Goal: Task Accomplishment & Management: Manage account settings

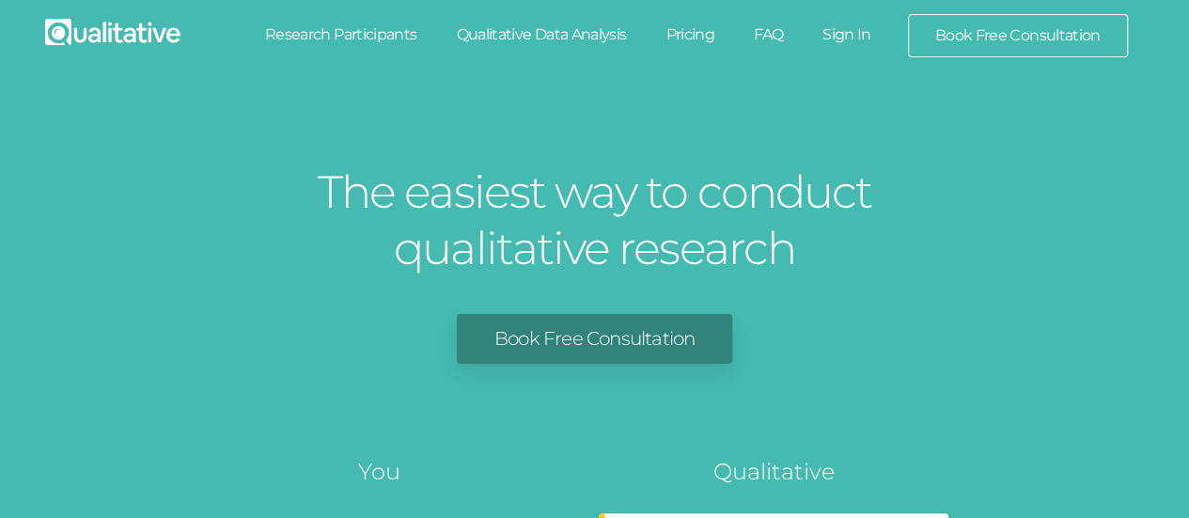
click at [840, 31] on link "Sign In" at bounding box center [847, 34] width 88 height 41
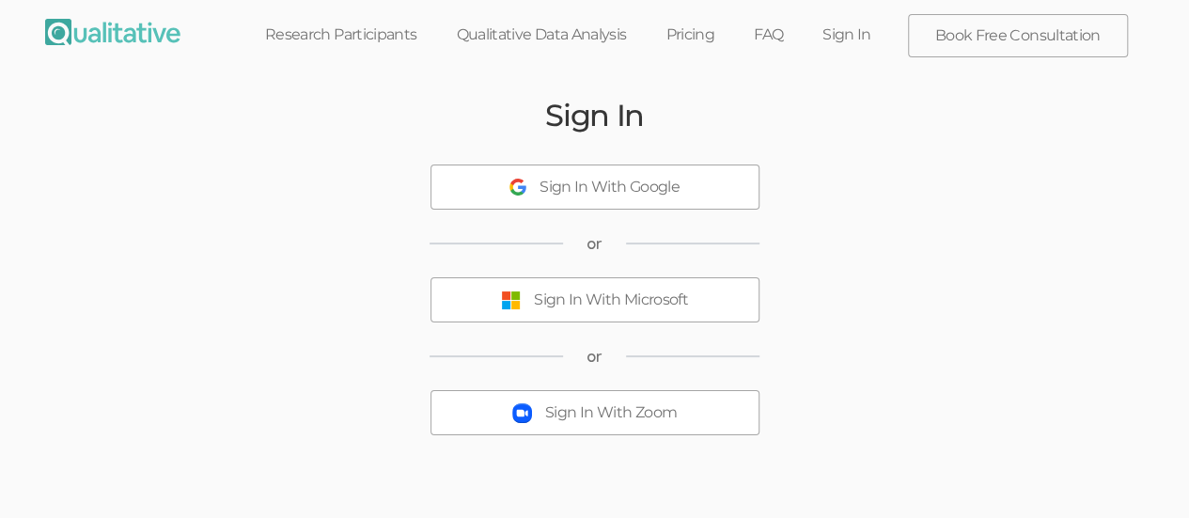
click at [530, 306] on button "Sign In With Microsoft" at bounding box center [595, 299] width 329 height 45
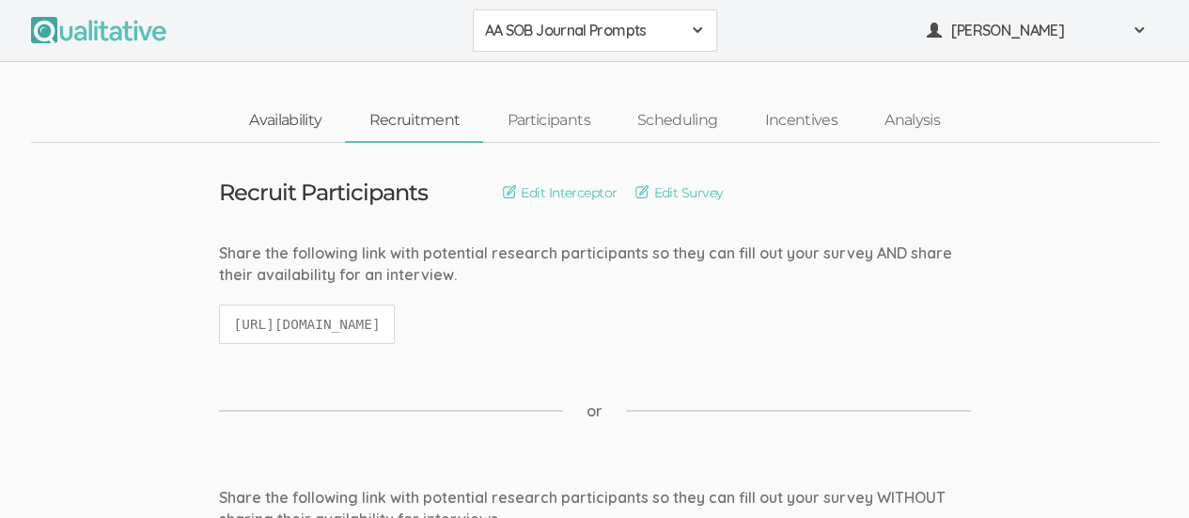
click at [297, 125] on link "Availability" at bounding box center [285, 121] width 119 height 40
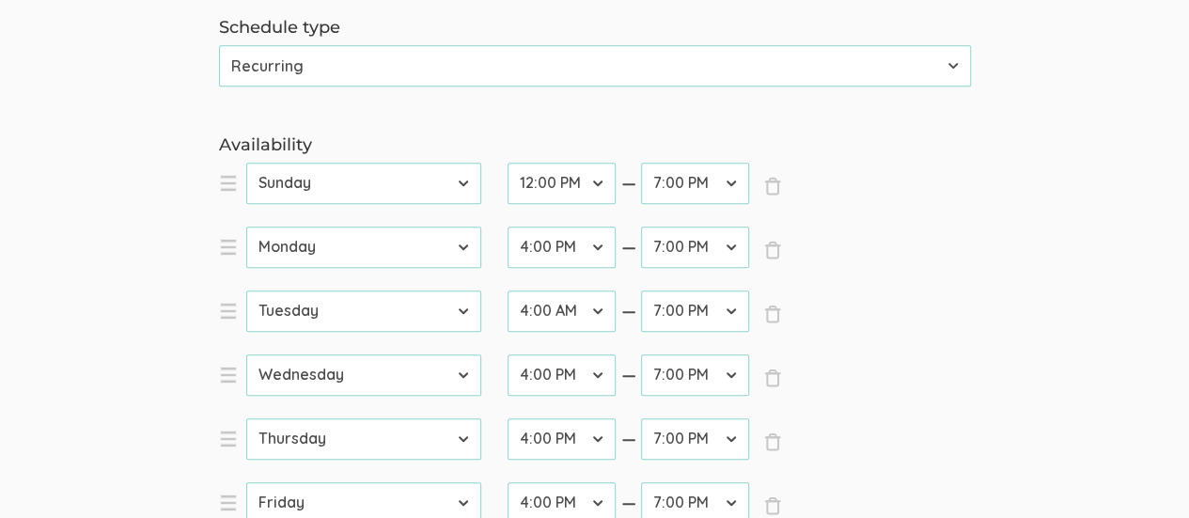
scroll to position [564, 0]
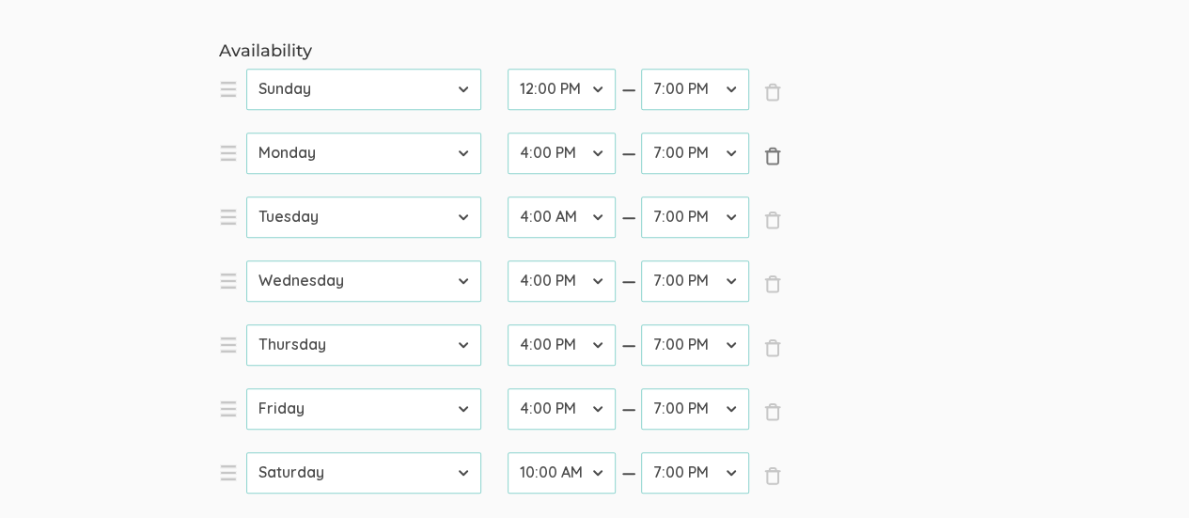
click at [778, 159] on span "×" at bounding box center [772, 156] width 19 height 19
select select "2"
select select "8"
select select "3"
select select "32"
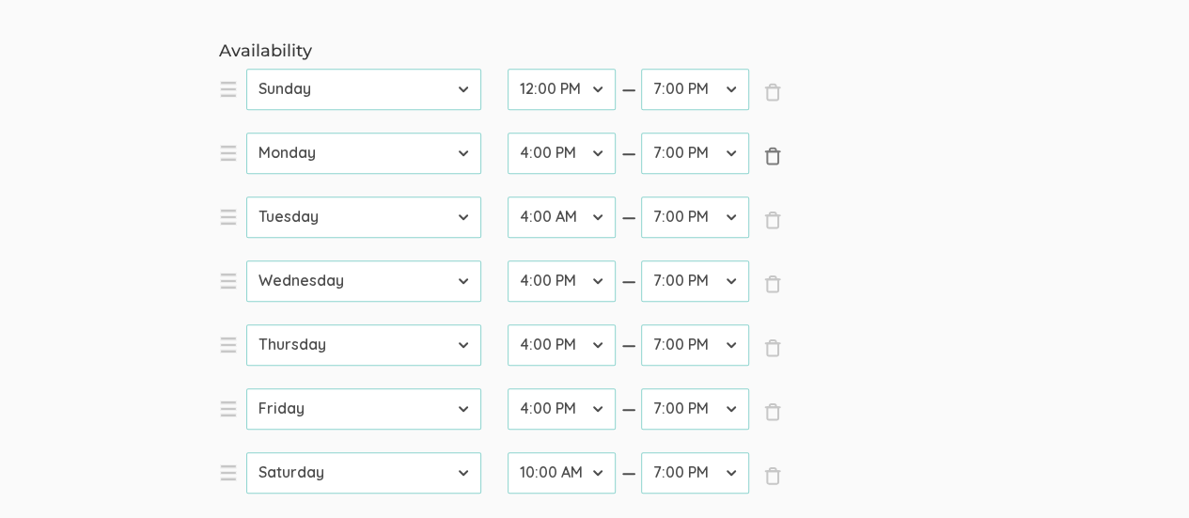
select select "4"
select select "5"
select select "6"
select select "20"
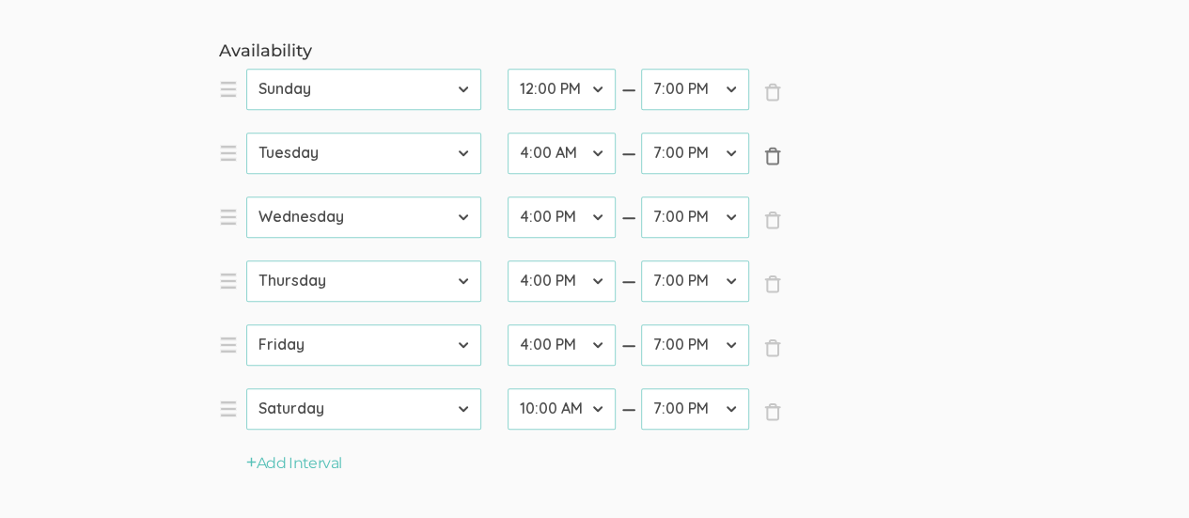
click at [775, 158] on span "×" at bounding box center [772, 156] width 19 height 19
select select "3"
select select "32"
select select "4"
select select "5"
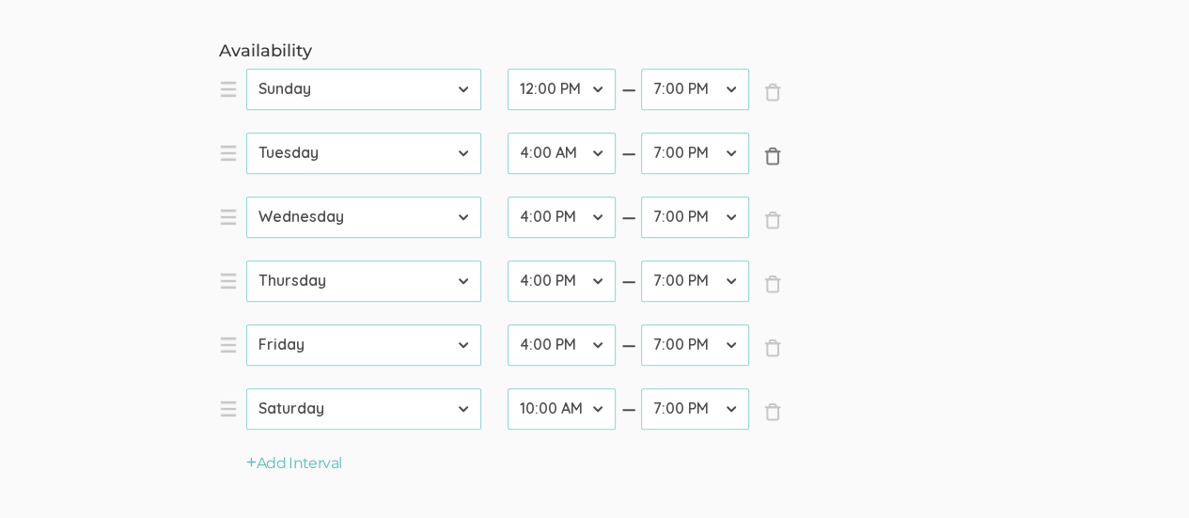
select select "6"
select select "20"
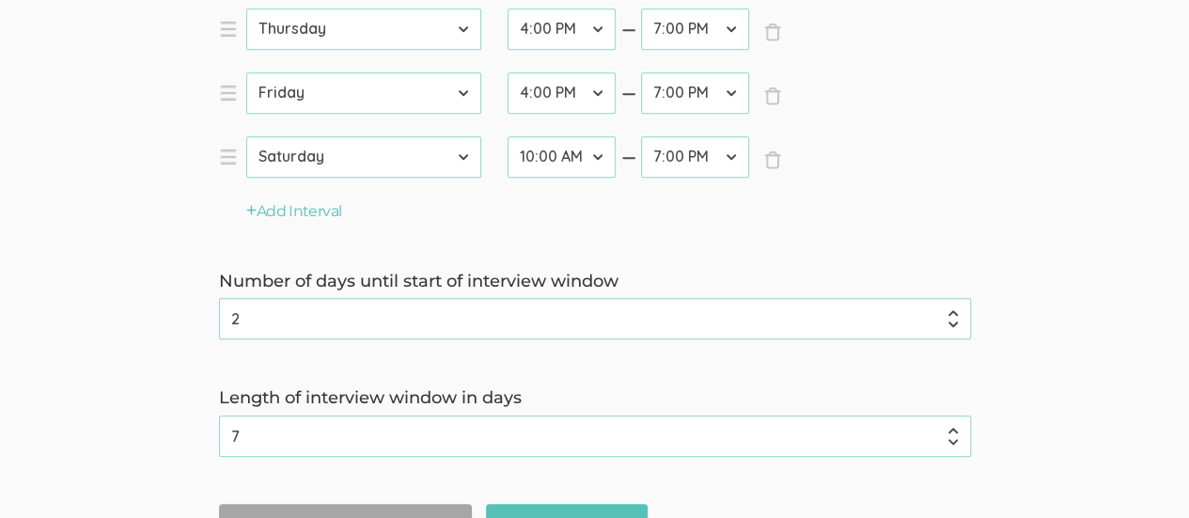
scroll to position [946, 0]
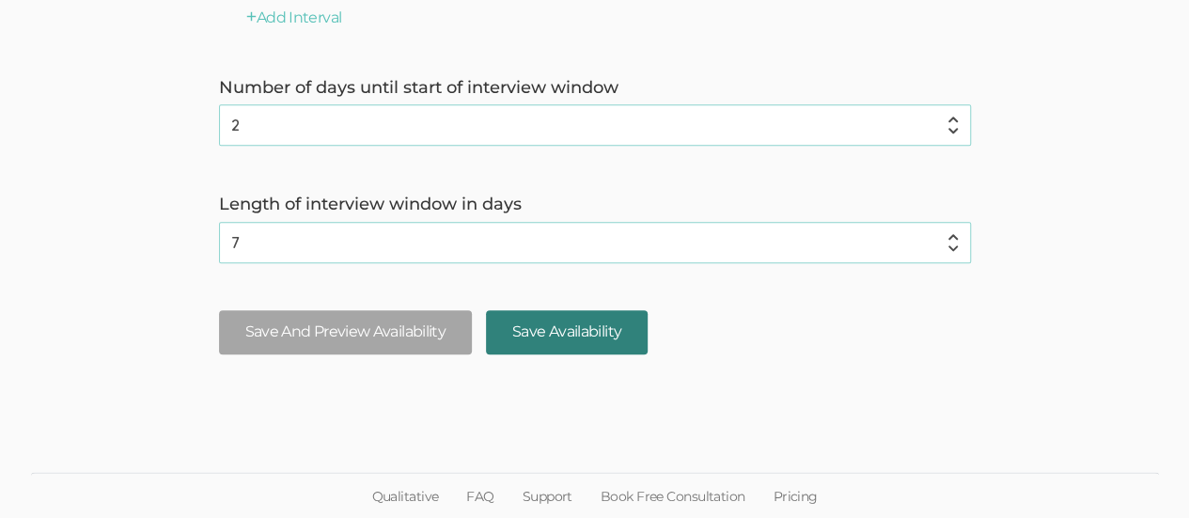
click at [586, 342] on input "Save Availability" at bounding box center [567, 332] width 162 height 44
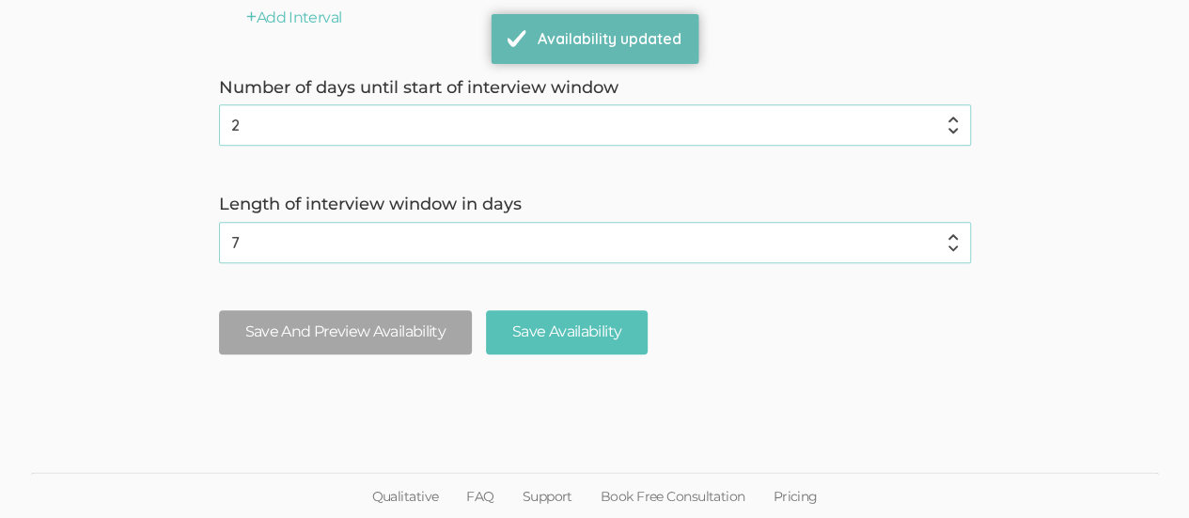
scroll to position [0, 0]
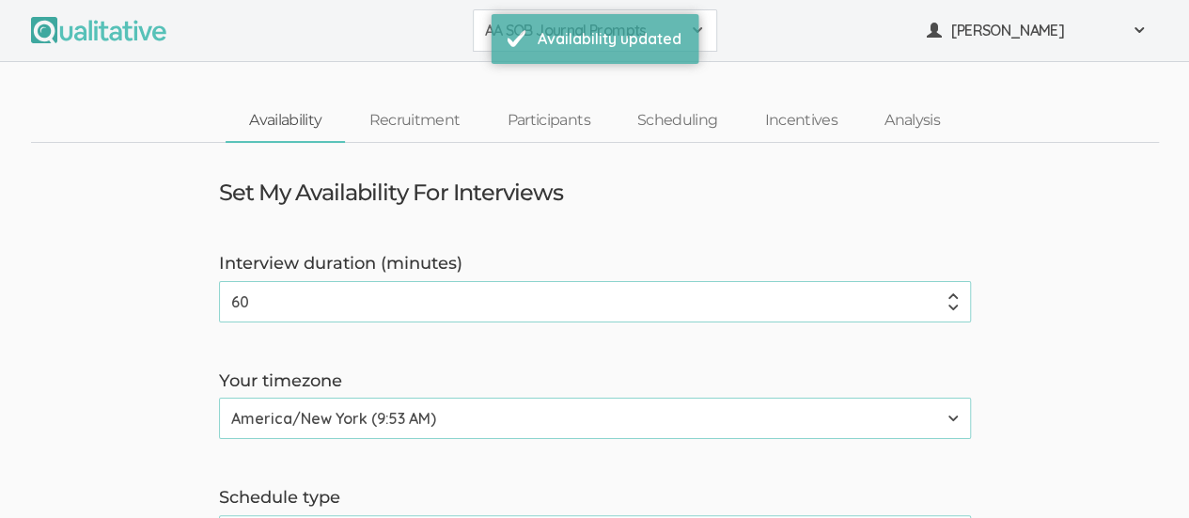
type input "59"
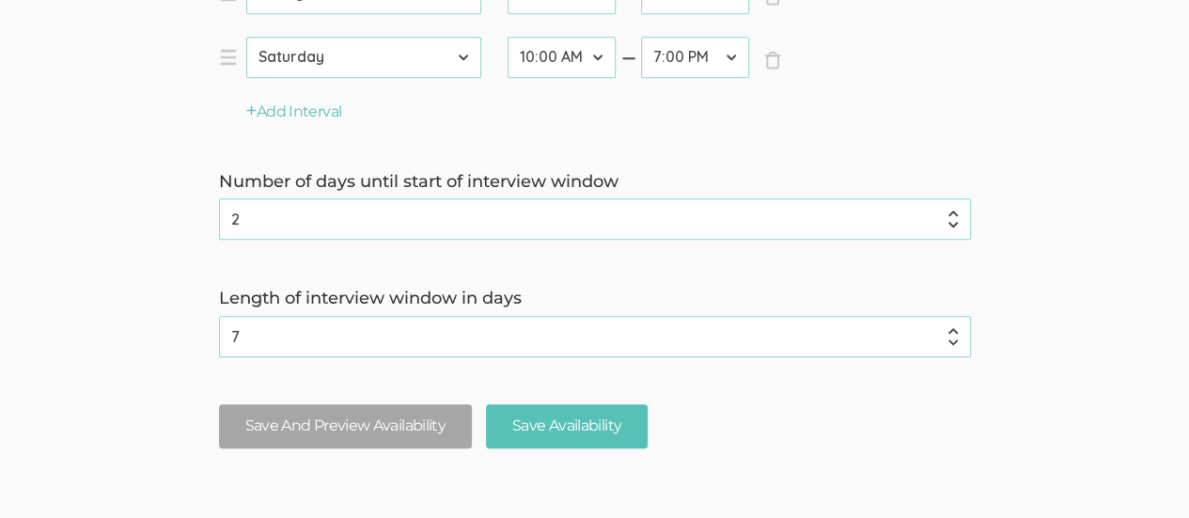
scroll to position [476, 0]
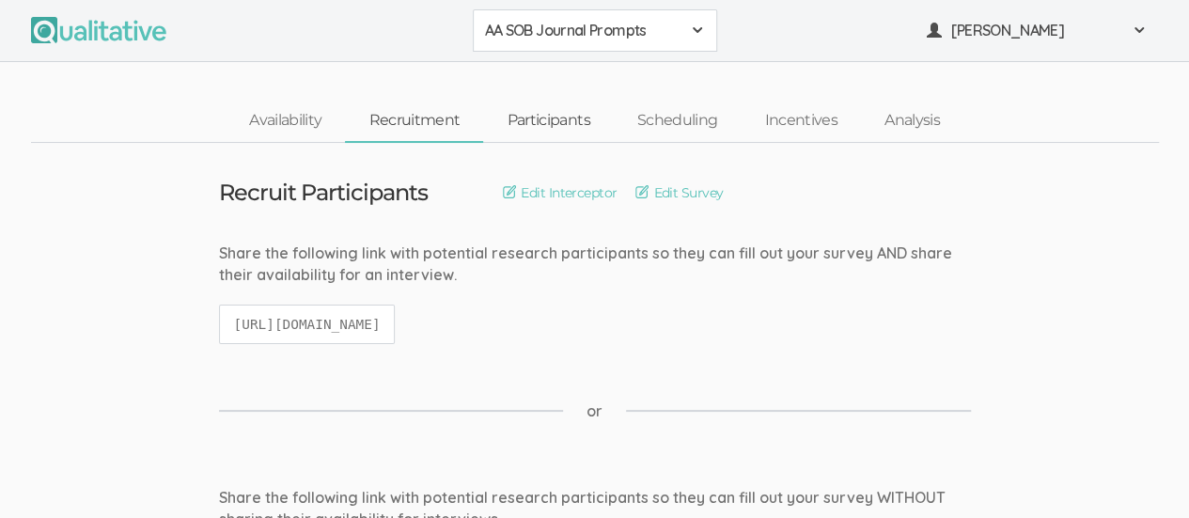
click at [543, 113] on link "Participants" at bounding box center [548, 121] width 130 height 40
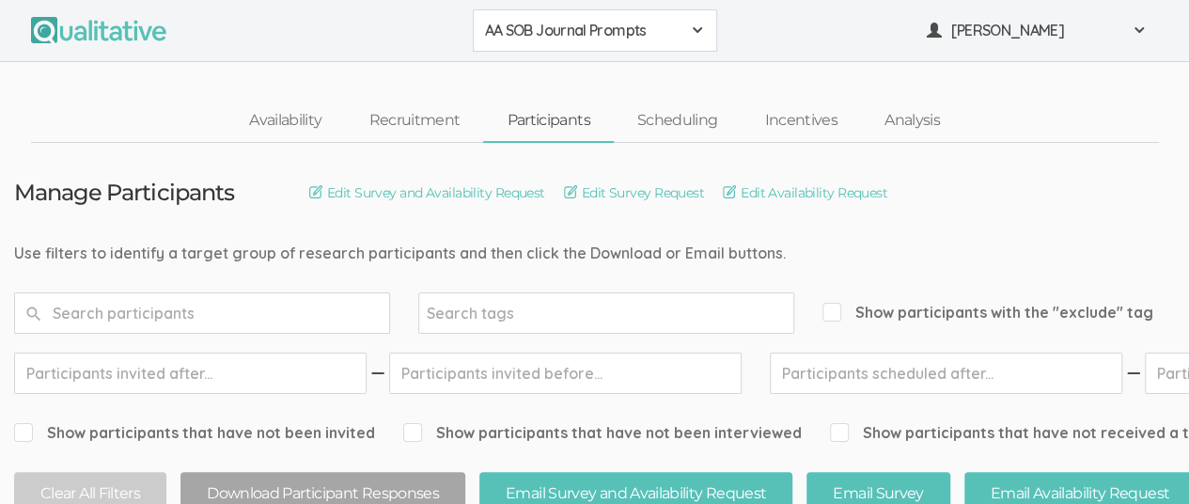
click at [660, 25] on span "AA SOB Journal Prompts" at bounding box center [583, 31] width 196 height 22
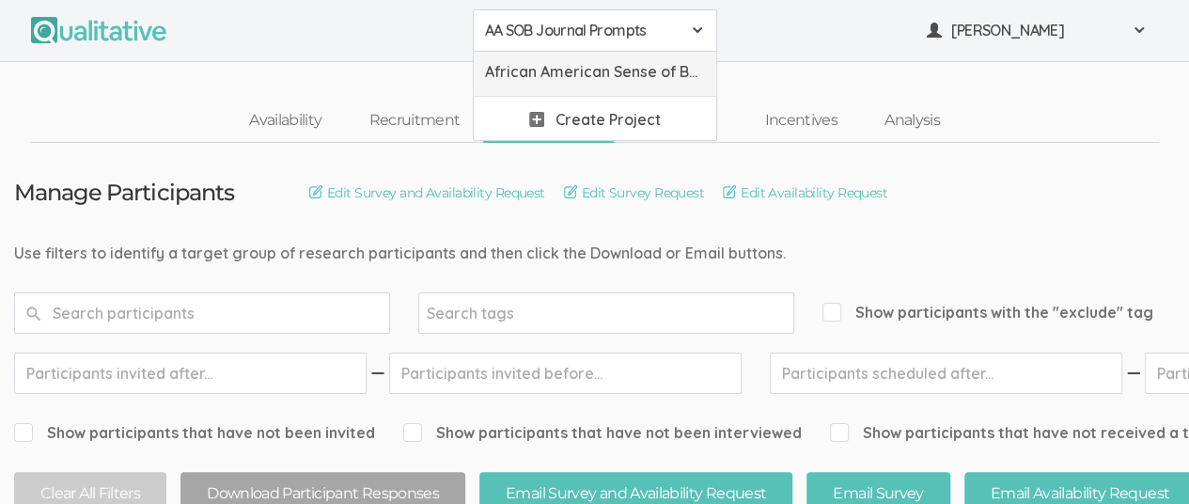
click at [622, 72] on span "African American Sense of Belonging" at bounding box center [595, 72] width 220 height 22
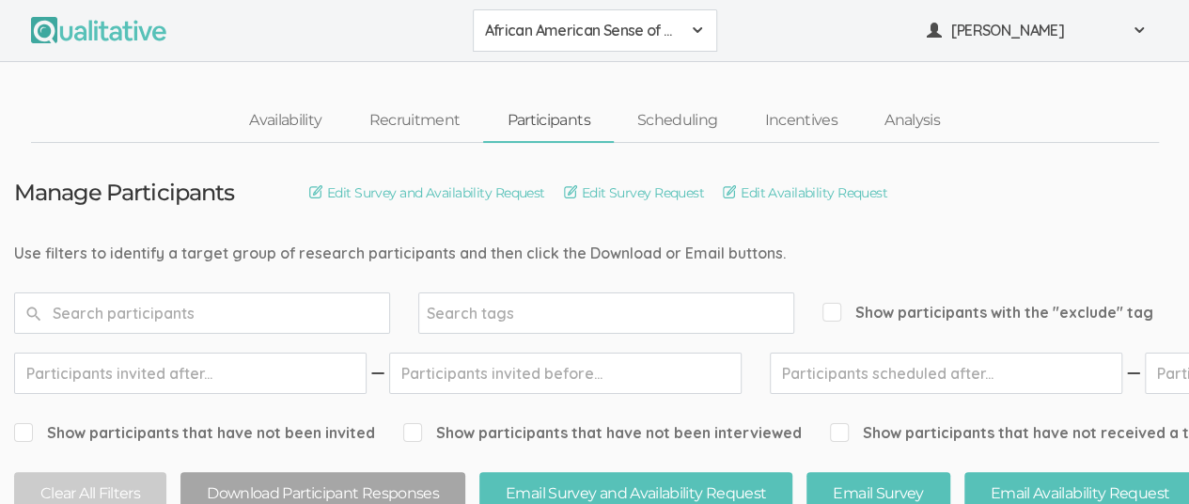
click at [235, 89] on ui-view "Availability Recruitment Participants Scheduling Incentives Analysis" at bounding box center [594, 102] width 1189 height 81
click at [303, 123] on link "Availability" at bounding box center [285, 121] width 119 height 40
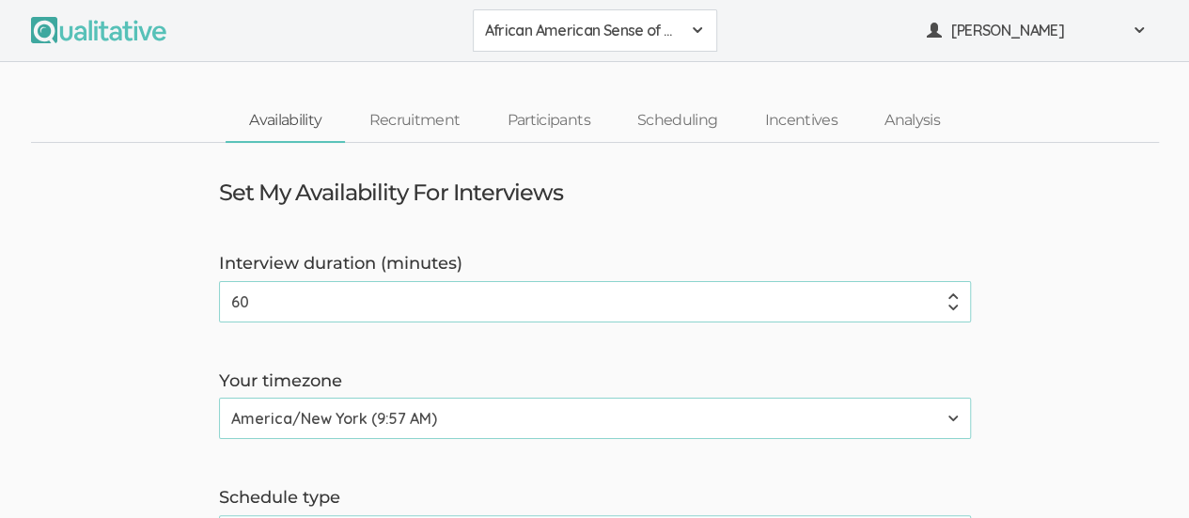
click at [682, 30] on div "African American Sense of Belonging" at bounding box center [595, 31] width 220 height 22
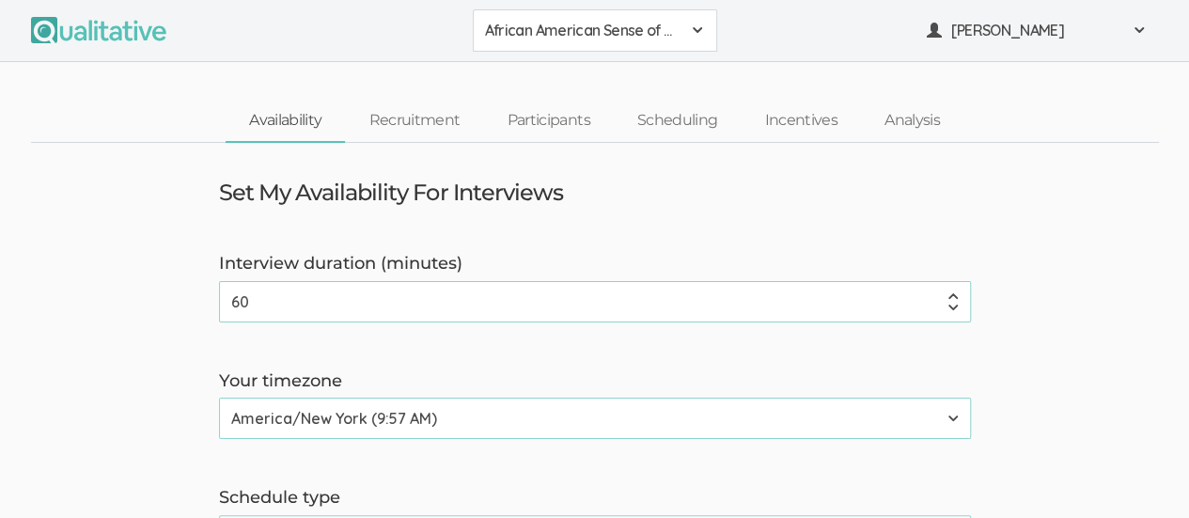
click at [682, 33] on div "African American Sense of Belonging" at bounding box center [595, 31] width 220 height 22
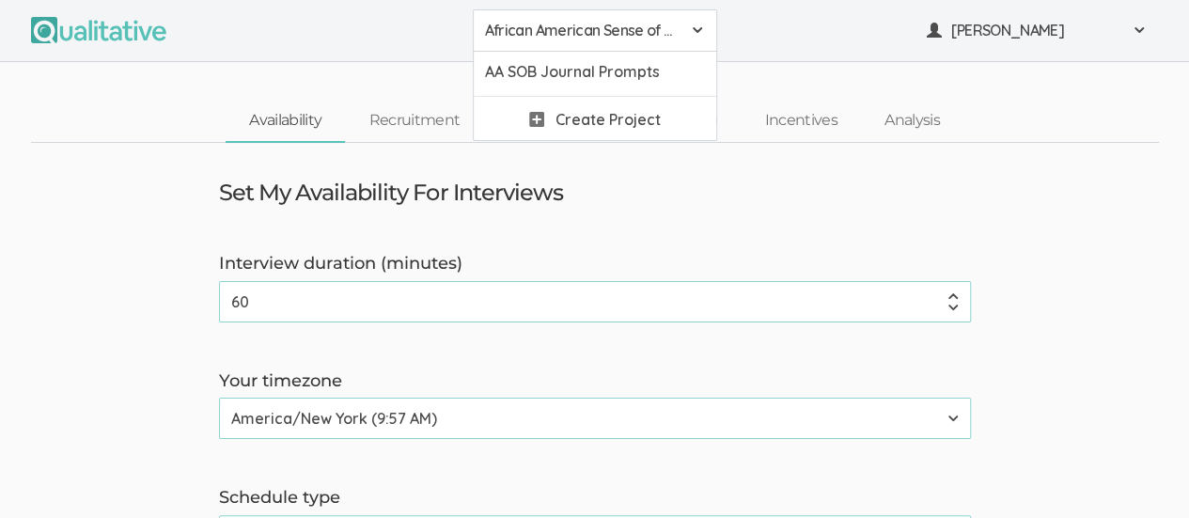
click at [628, 27] on span "African American Sense of Belonging" at bounding box center [583, 31] width 196 height 22
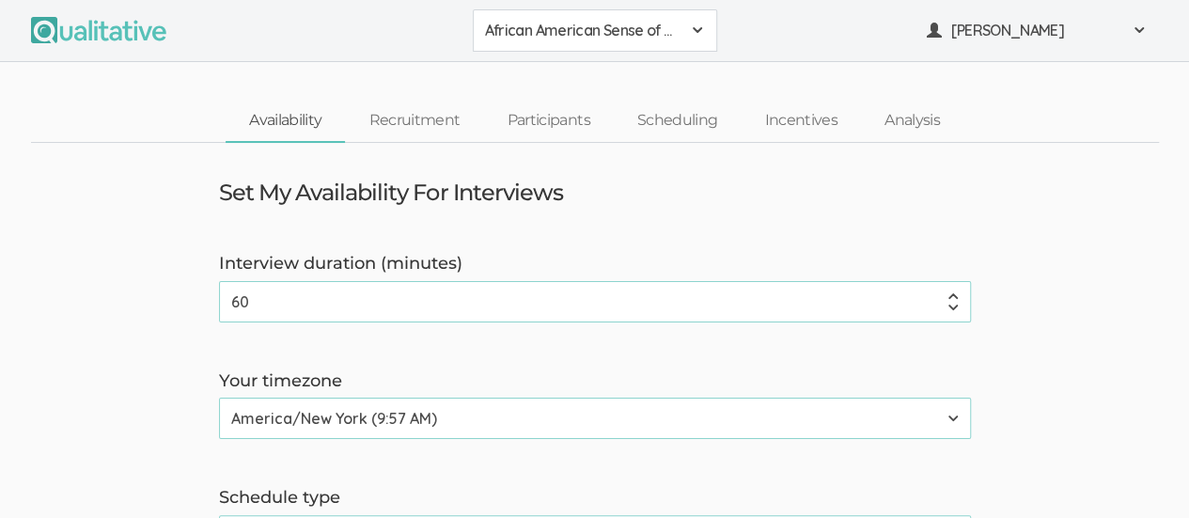
click at [693, 37] on span at bounding box center [697, 30] width 15 height 15
click at [636, 80] on span "AA SOB Journal Prompts" at bounding box center [595, 72] width 220 height 22
click at [690, 31] on span at bounding box center [697, 30] width 15 height 15
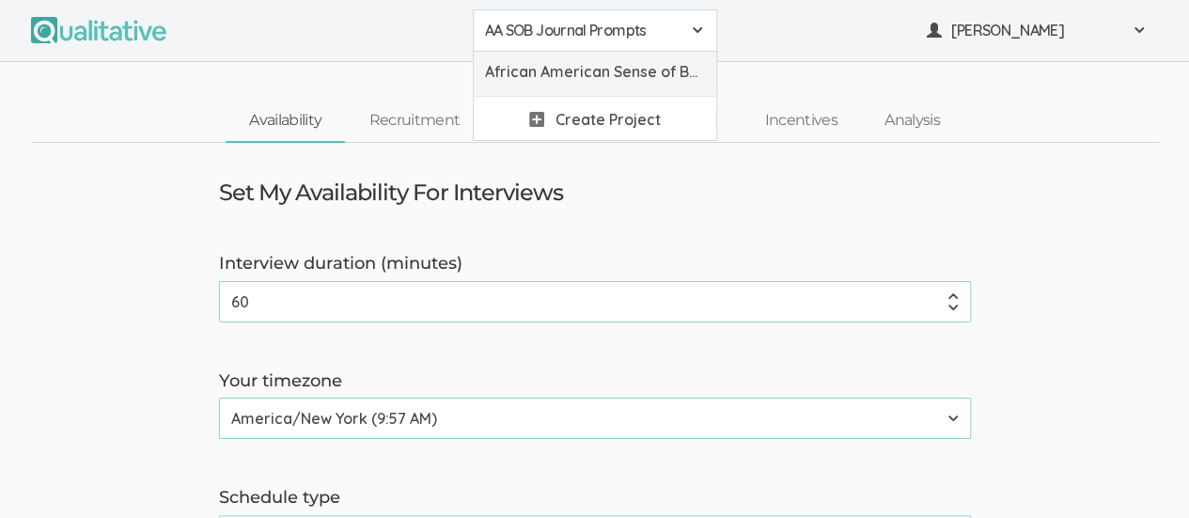
click at [632, 68] on span "African American Sense of Belonging" at bounding box center [595, 72] width 220 height 22
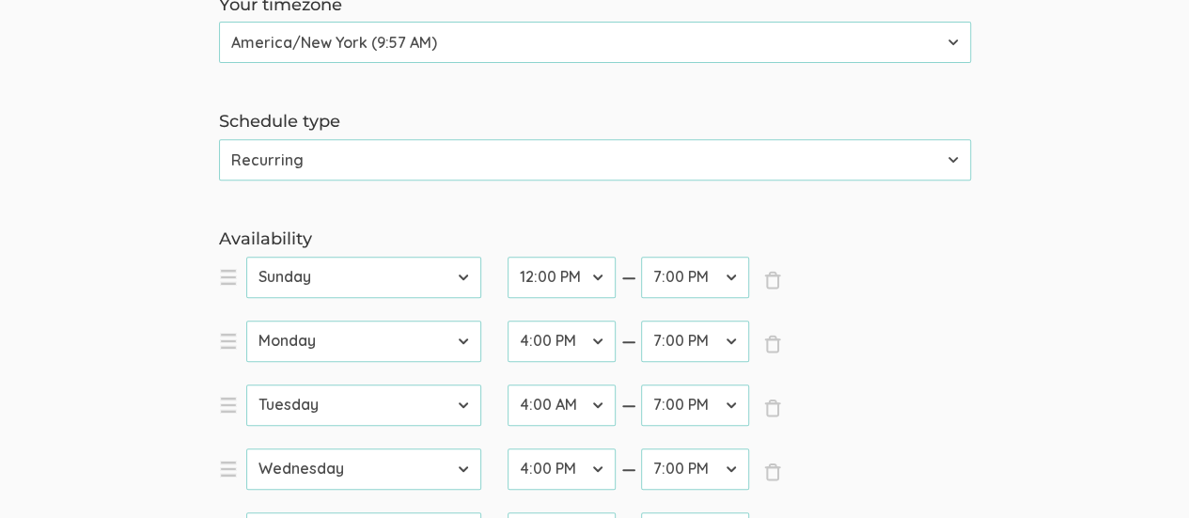
scroll to position [470, 0]
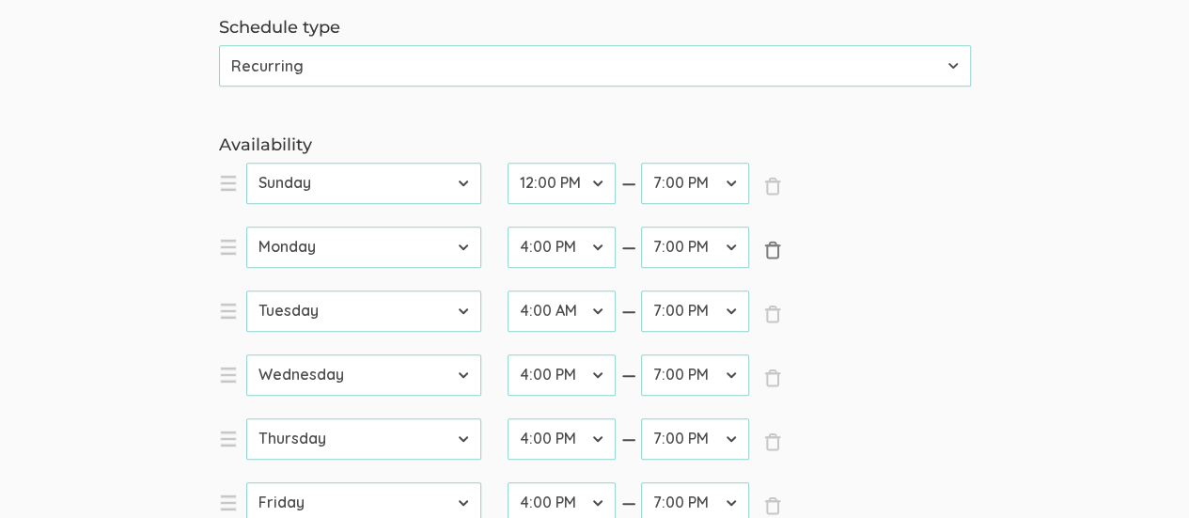
click at [771, 252] on span "×" at bounding box center [772, 250] width 19 height 19
select select "2"
select select "8"
select select "3"
select select "32"
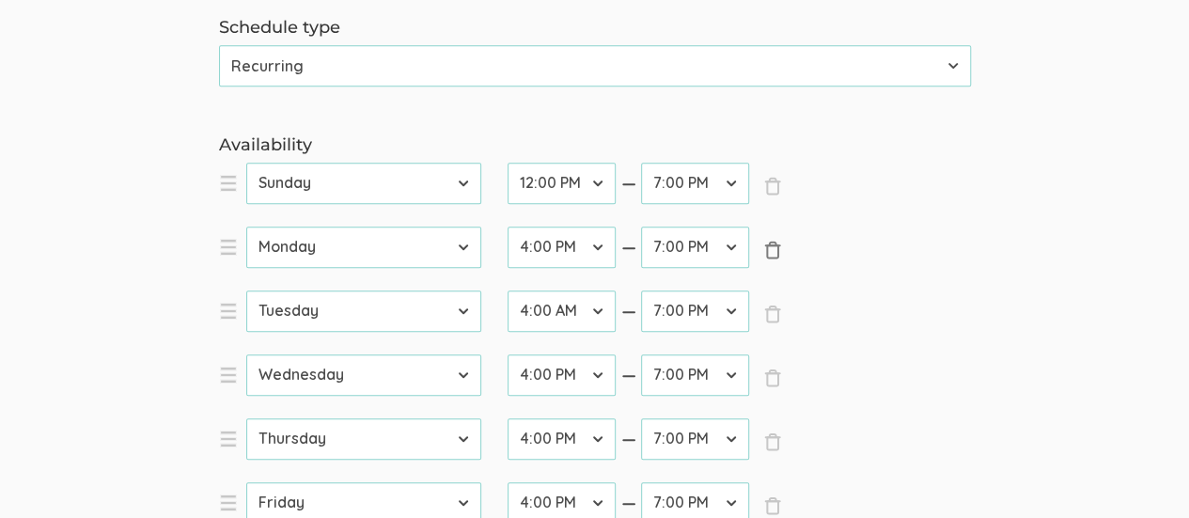
select select "4"
select select "5"
select select "6"
select select "20"
click at [771, 252] on span "×" at bounding box center [772, 250] width 19 height 19
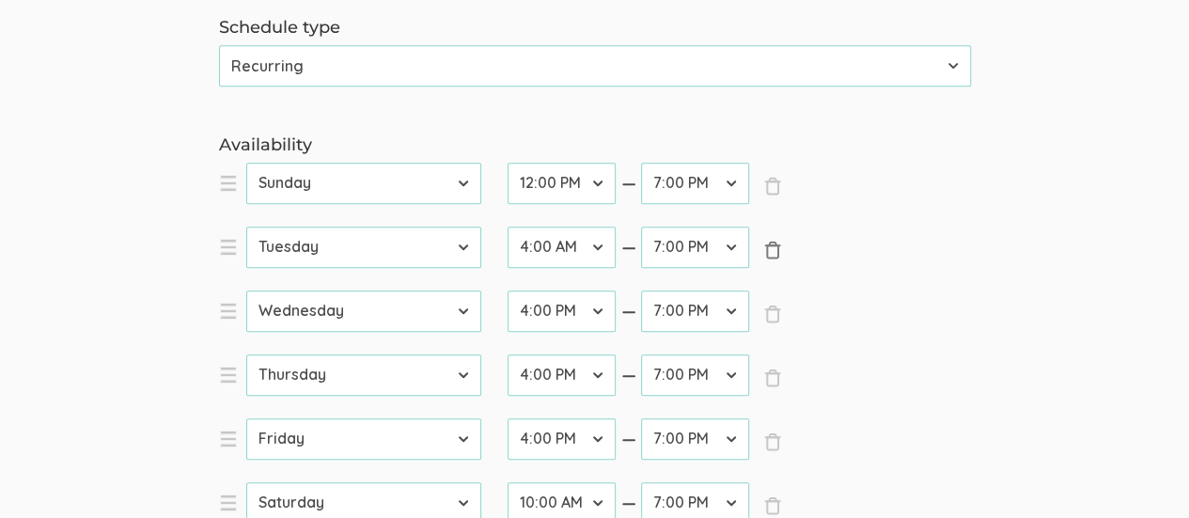
select select "3"
select select "32"
select select "4"
select select "5"
select select "6"
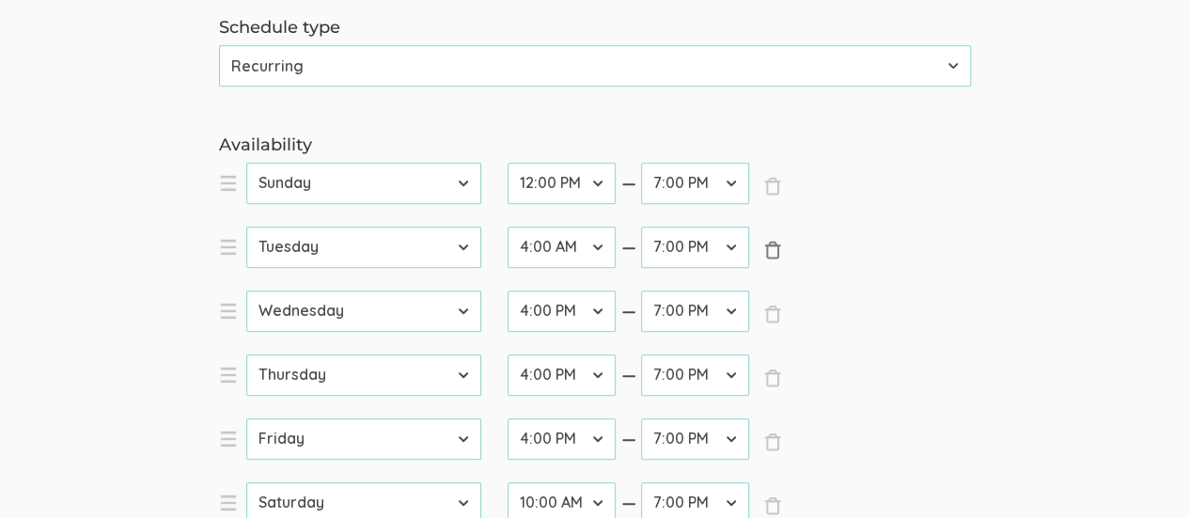
select select "20"
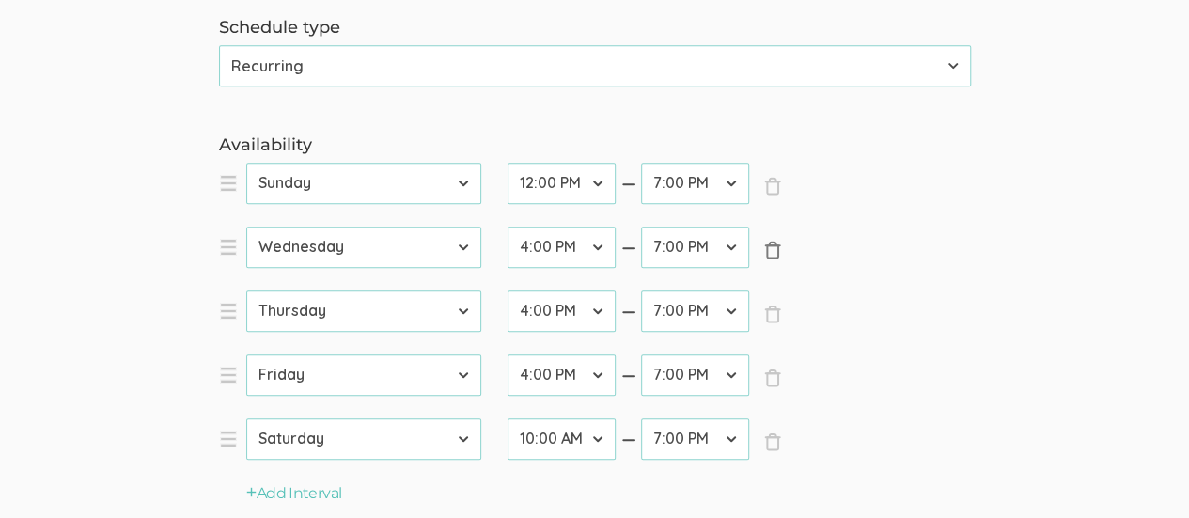
scroll to position [946, 0]
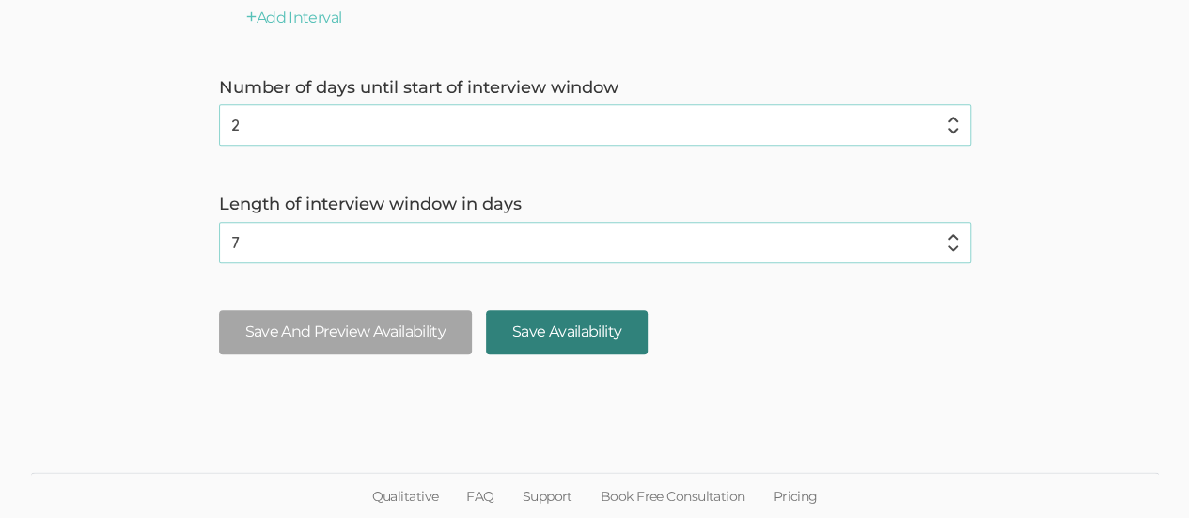
click at [590, 341] on input "Save Availability" at bounding box center [567, 332] width 162 height 44
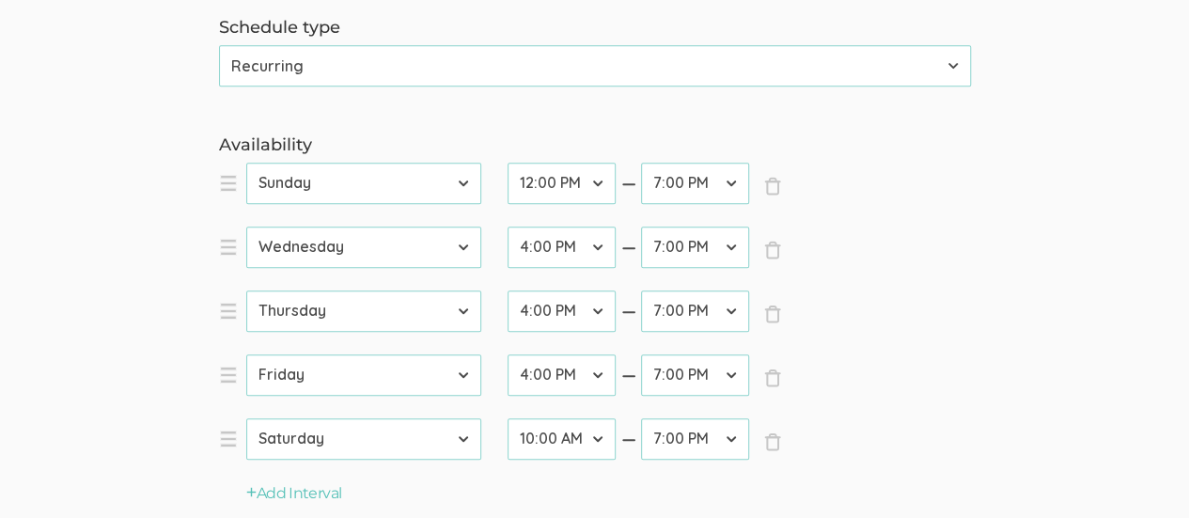
scroll to position [0, 0]
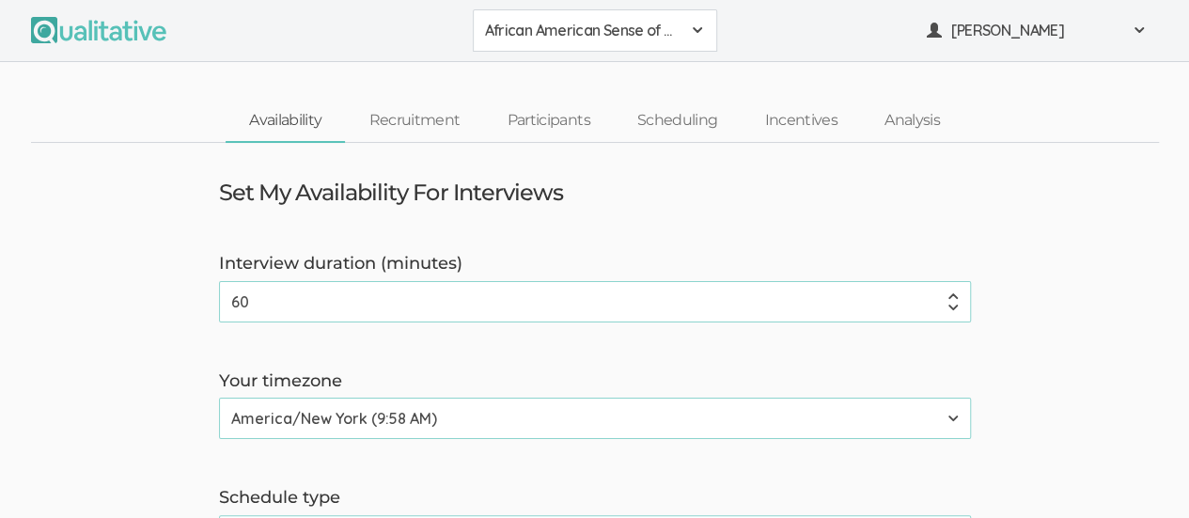
click at [700, 35] on span at bounding box center [697, 30] width 15 height 15
click at [636, 80] on span "AA SOB Journal Prompts" at bounding box center [595, 72] width 220 height 22
click at [692, 39] on div "AA SOB Journal Prompts" at bounding box center [595, 31] width 220 height 22
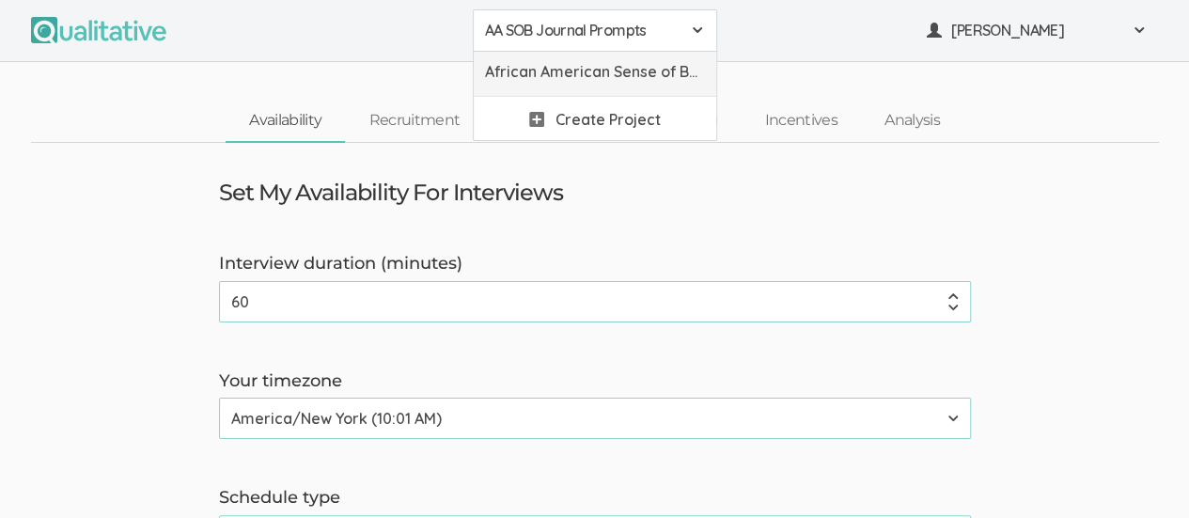
click at [598, 78] on span "African American Sense of Belonging" at bounding box center [595, 72] width 220 height 22
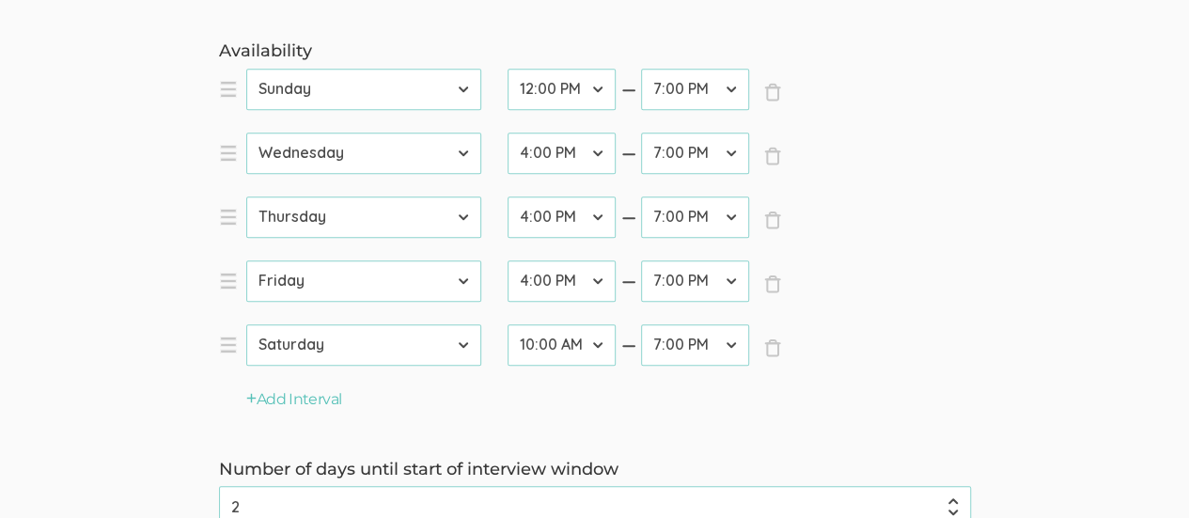
scroll to position [946, 0]
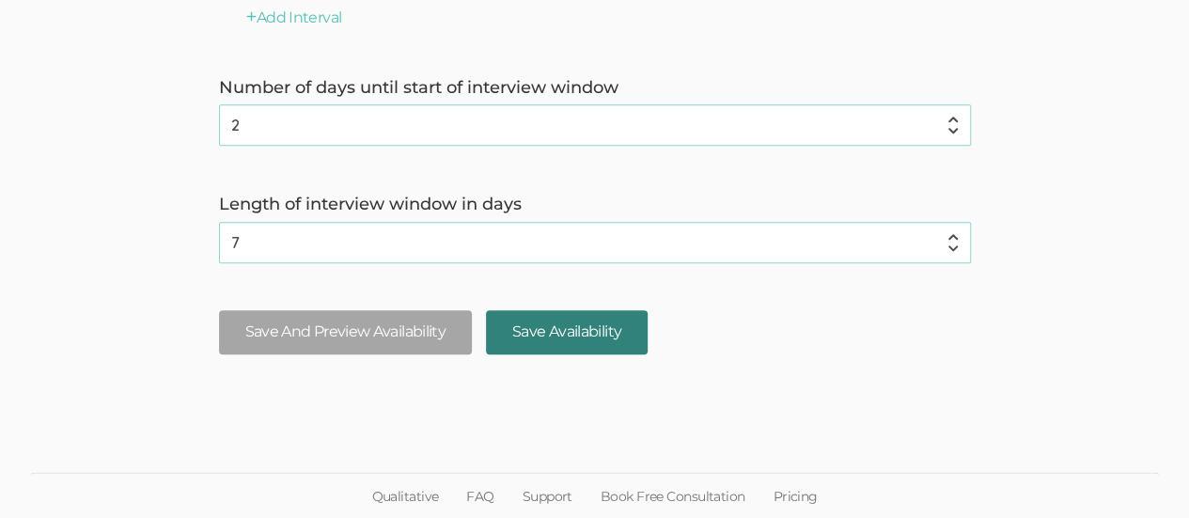
click at [612, 338] on input "Save Availability" at bounding box center [567, 332] width 162 height 44
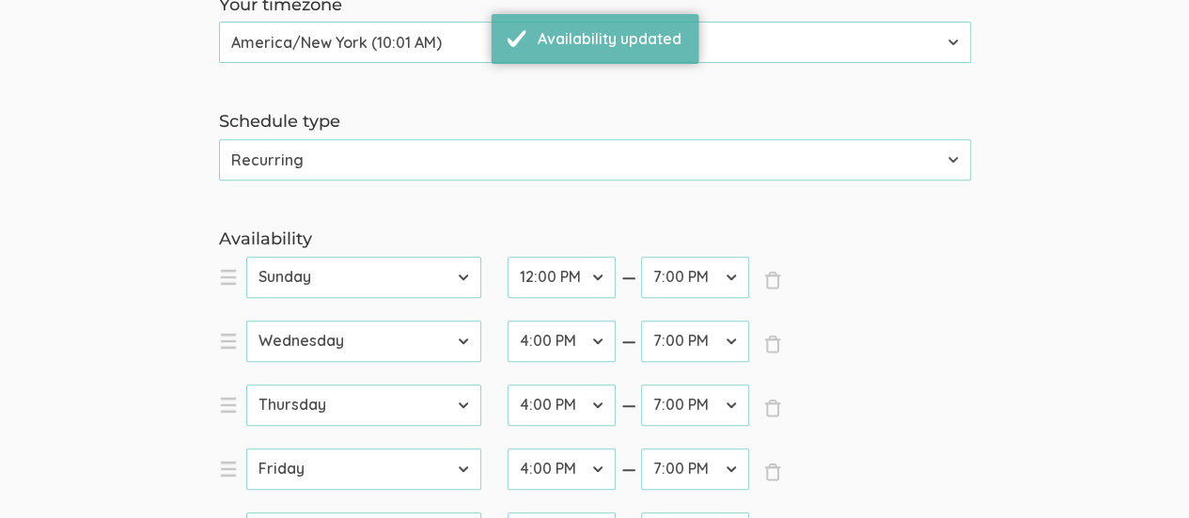
scroll to position [188, 0]
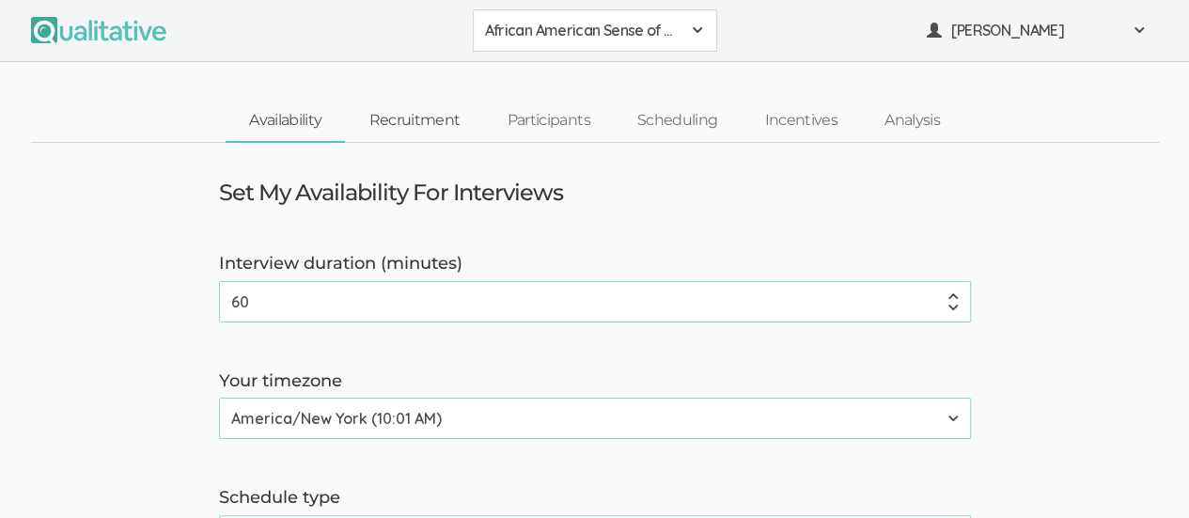
click at [438, 122] on link "Recruitment" at bounding box center [414, 121] width 138 height 40
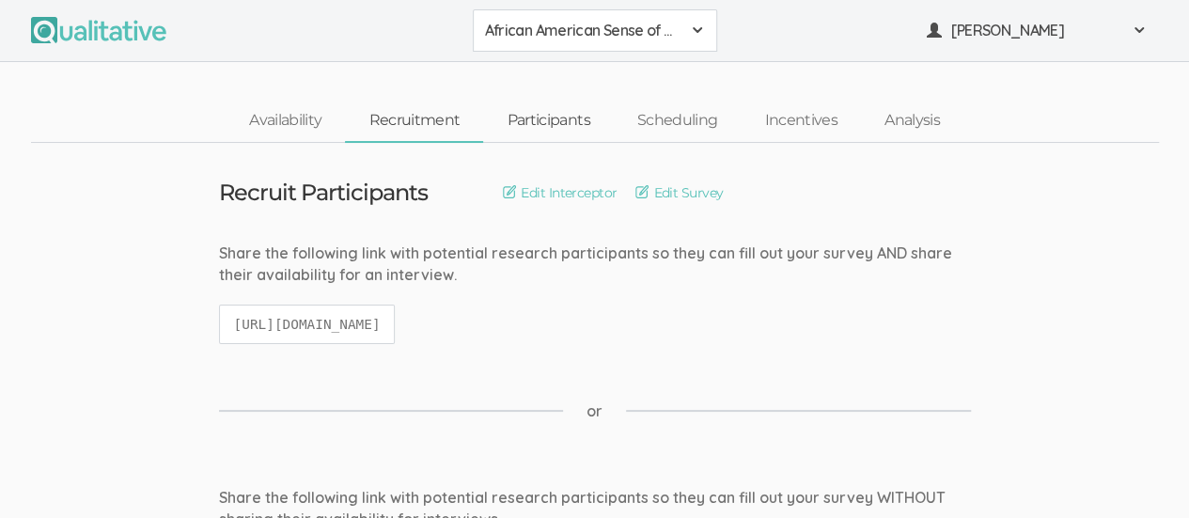
click at [564, 120] on link "Participants" at bounding box center [548, 121] width 130 height 40
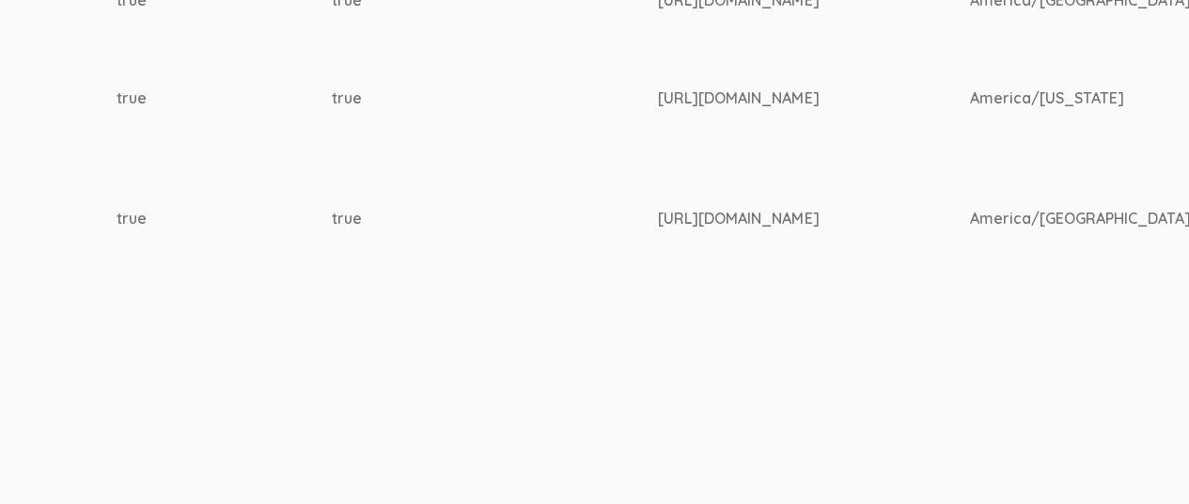
scroll to position [1100, 2773]
drag, startPoint x: 637, startPoint y: 95, endPoint x: 957, endPoint y: 102, distance: 319.8
click at [896, 102] on div "[URL][DOMAIN_NAME]" at bounding box center [775, 98] width 241 height 22
copy div "[URL][DOMAIN_NAME]"
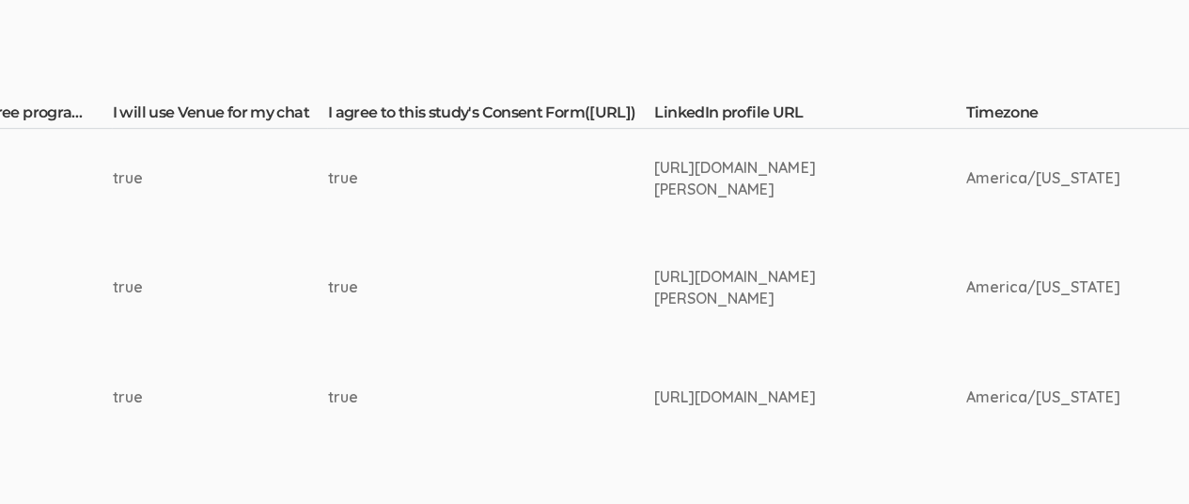
scroll to position [0, 2773]
